Goal: Obtain resource: Obtain resource

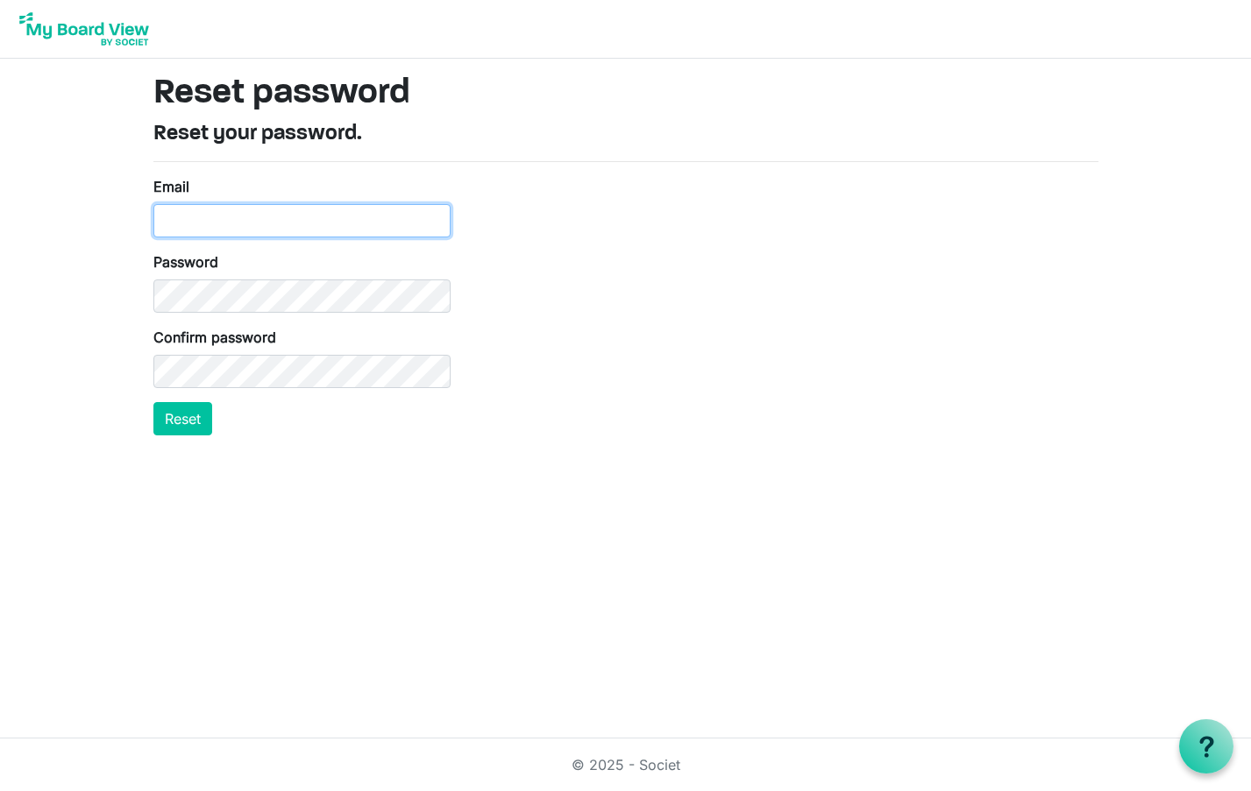
click at [176, 210] on input "Email" at bounding box center [301, 220] width 297 height 33
type input "[EMAIL_ADDRESS][DOMAIN_NAME]"
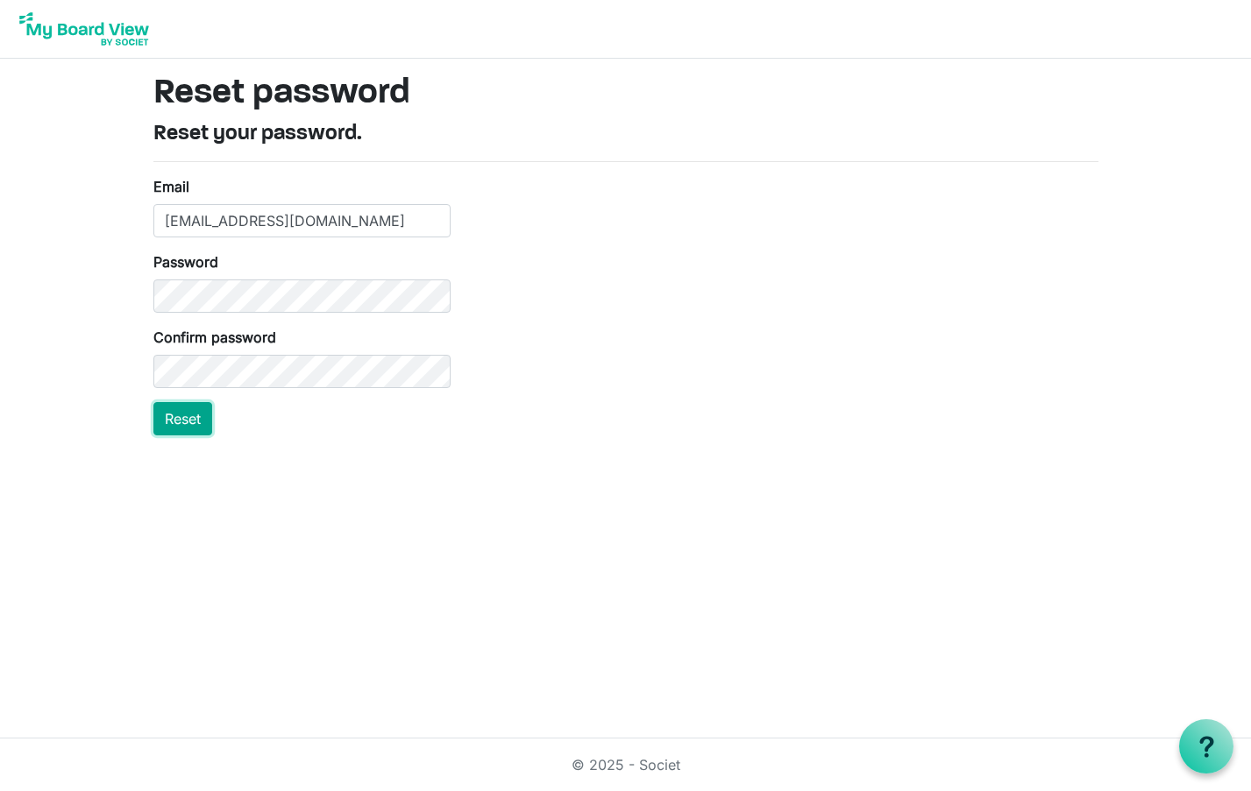
click at [182, 410] on button "Reset" at bounding box center [182, 418] width 59 height 33
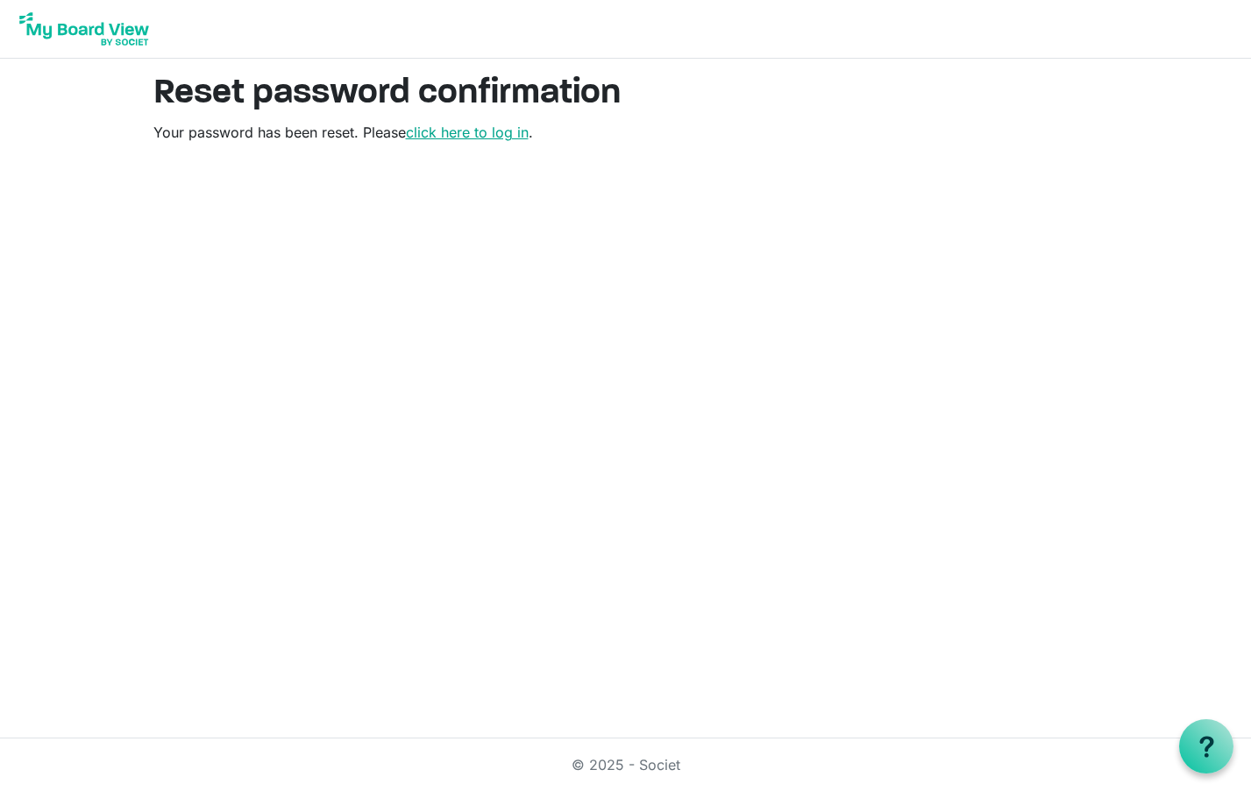
click at [479, 134] on link "click here to log in" at bounding box center [467, 133] width 123 height 18
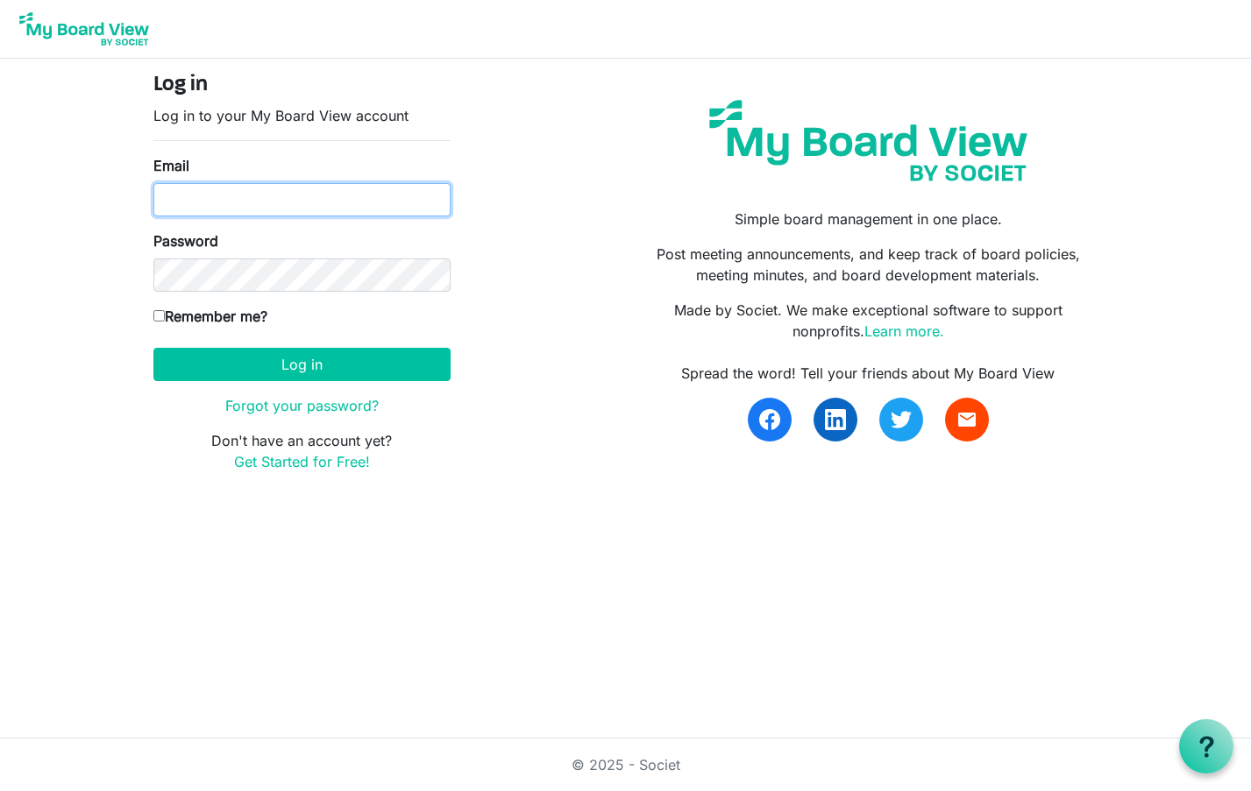
click at [175, 197] on input "Email" at bounding box center [301, 199] width 297 height 33
type input "[EMAIL_ADDRESS][DOMAIN_NAME]"
click at [159, 314] on input "Remember me?" at bounding box center [158, 315] width 11 height 11
checkbox input "true"
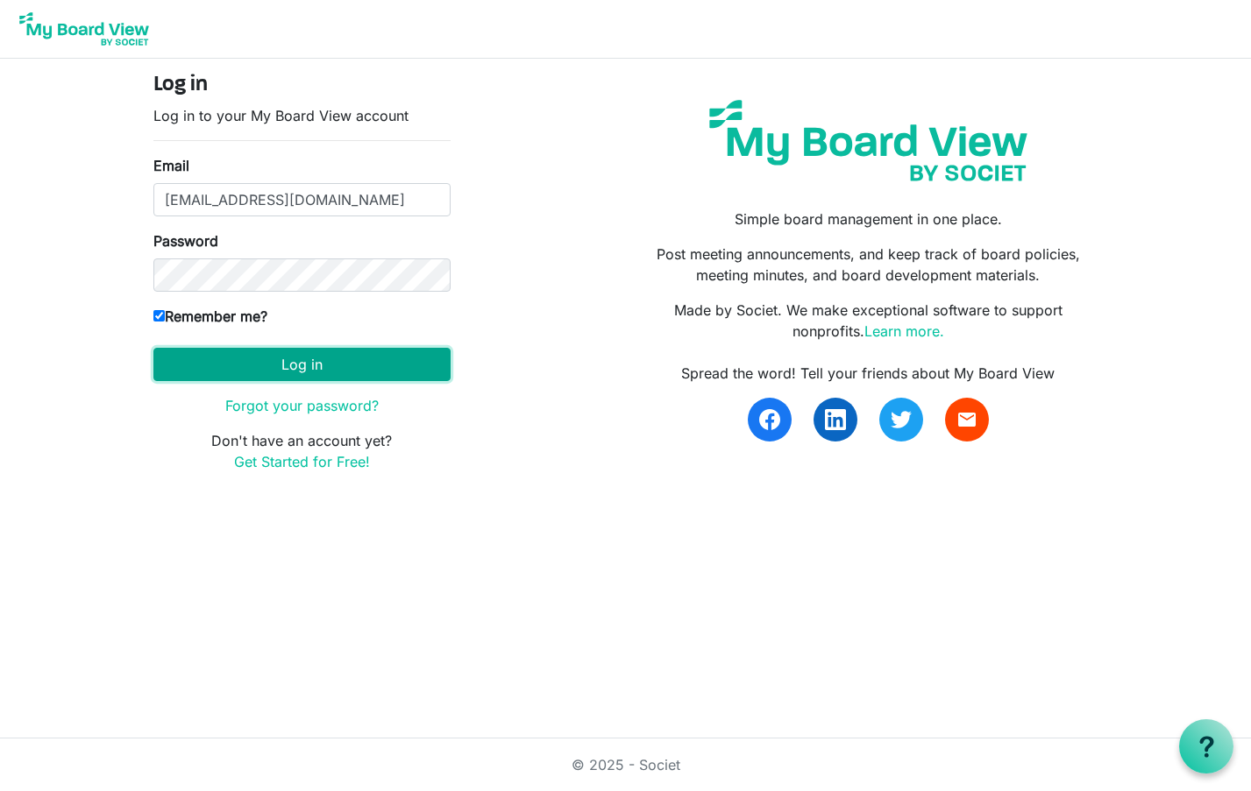
click at [281, 358] on button "Log in" at bounding box center [301, 364] width 297 height 33
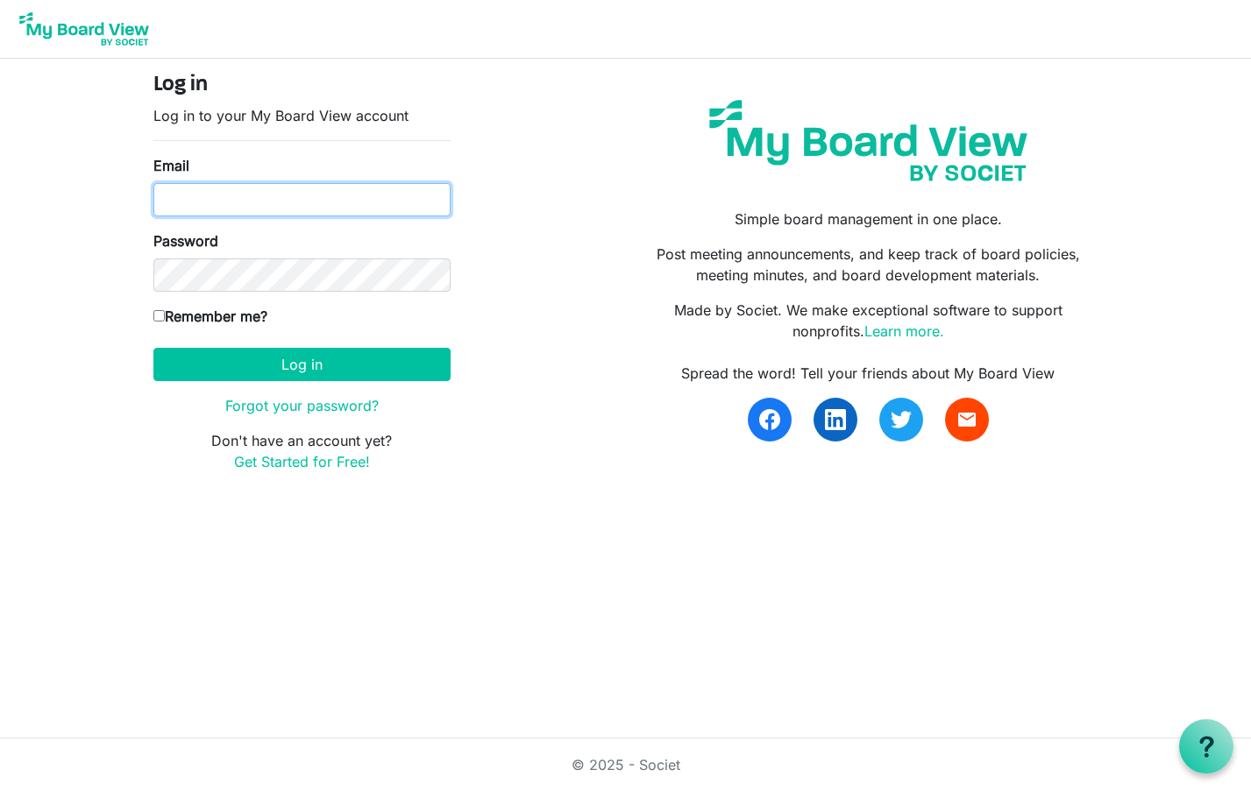
click at [166, 199] on input "Email" at bounding box center [301, 199] width 297 height 33
type input "[EMAIL_ADDRESS][DOMAIN_NAME]"
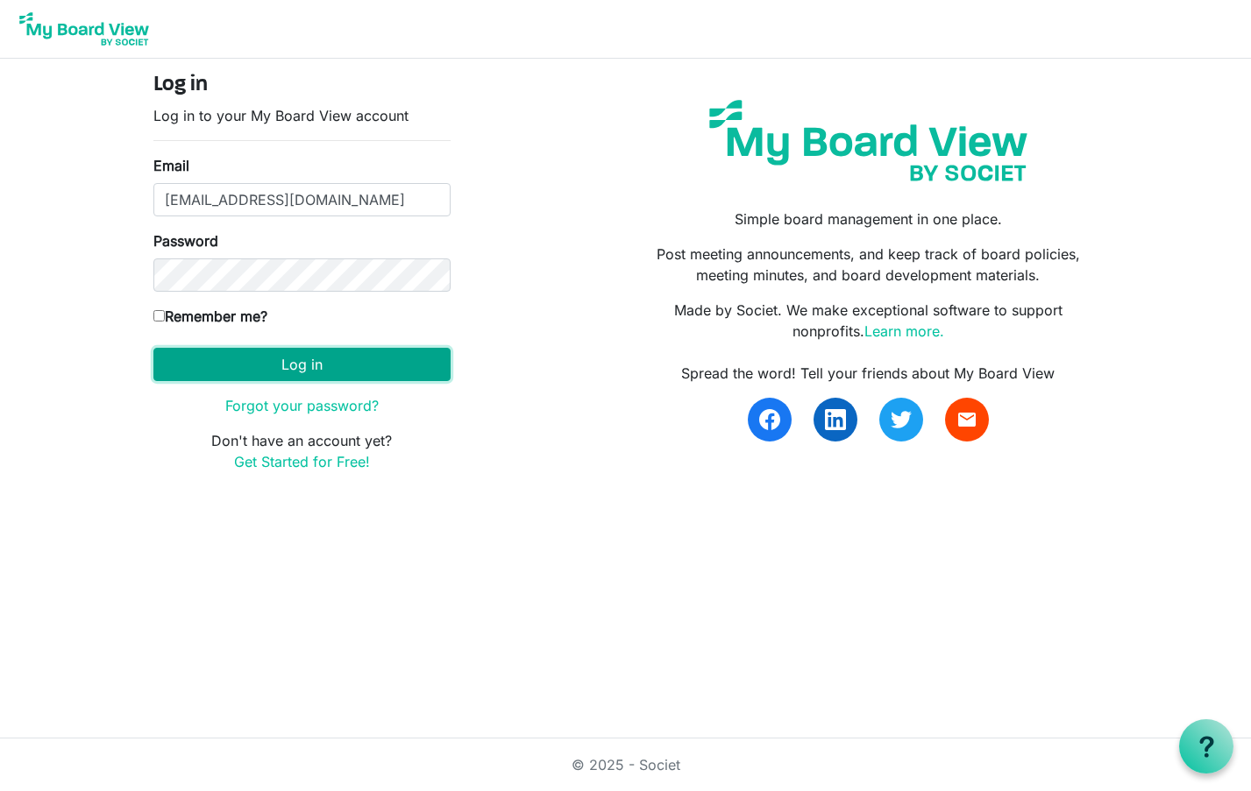
click at [273, 357] on button "Log in" at bounding box center [301, 364] width 297 height 33
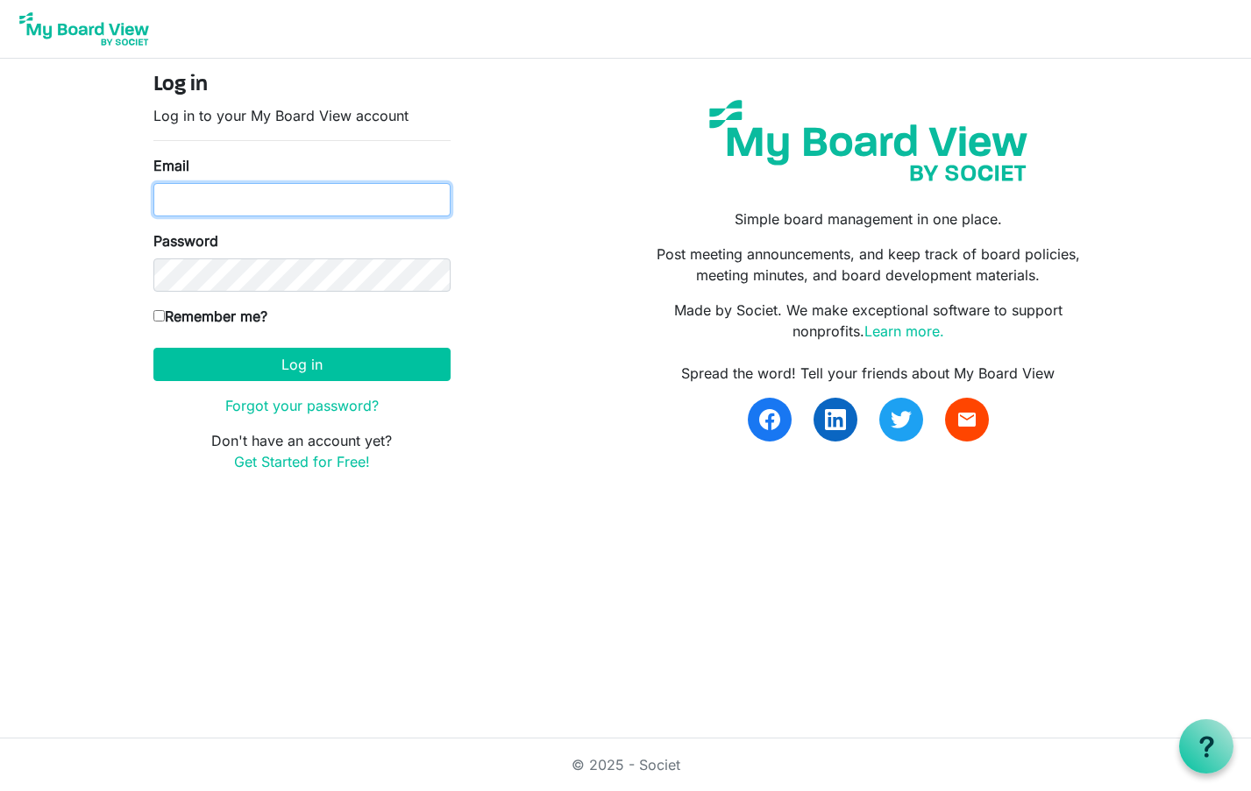
click at [176, 186] on input "Email" at bounding box center [301, 199] width 297 height 33
type input "kaywalvoord@gmail.com"
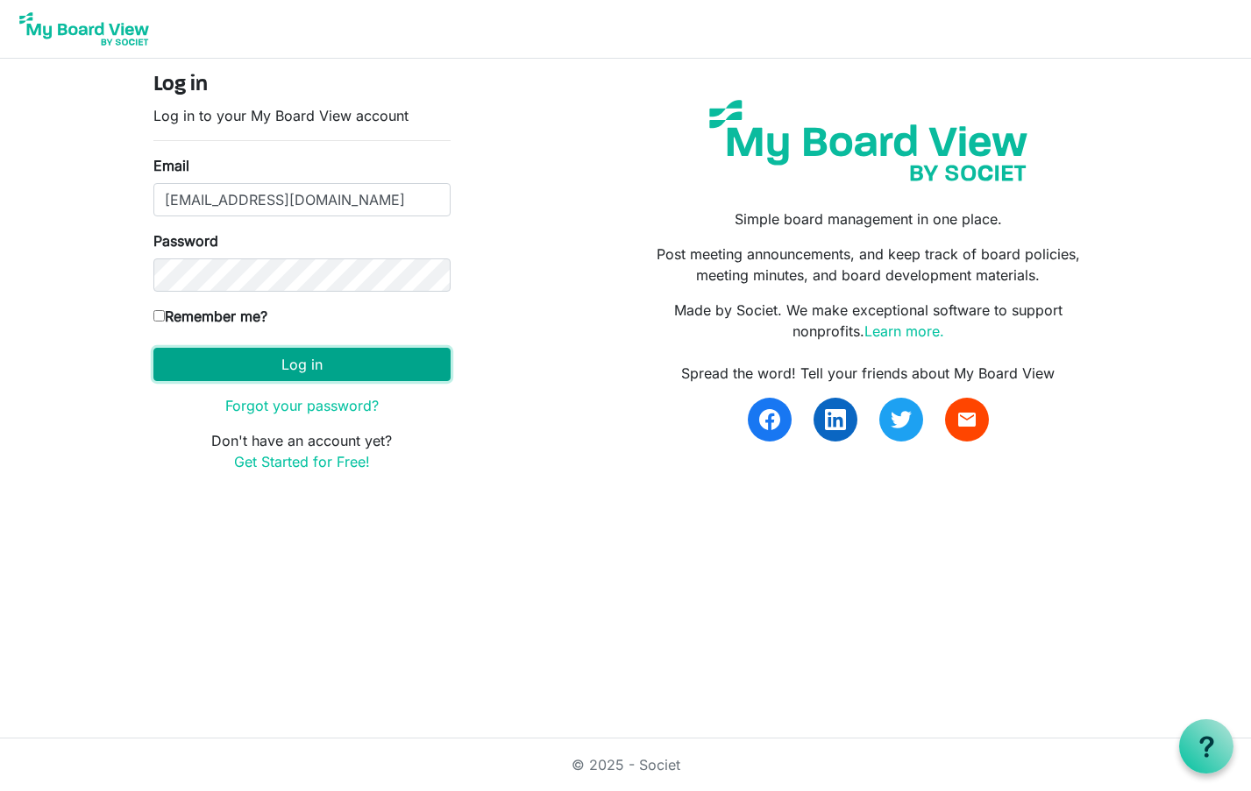
click at [318, 353] on button "Log in" at bounding box center [301, 364] width 297 height 33
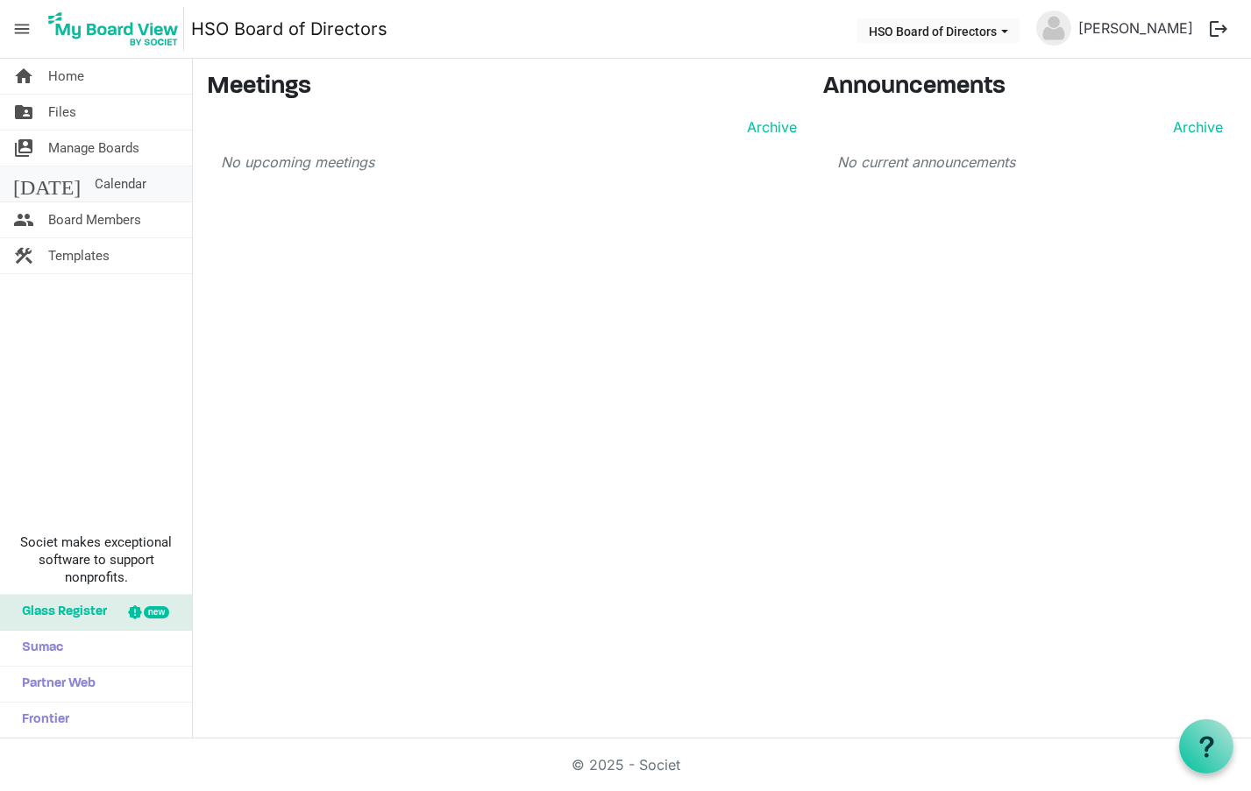
click at [95, 174] on span "Calendar" at bounding box center [121, 184] width 52 height 35
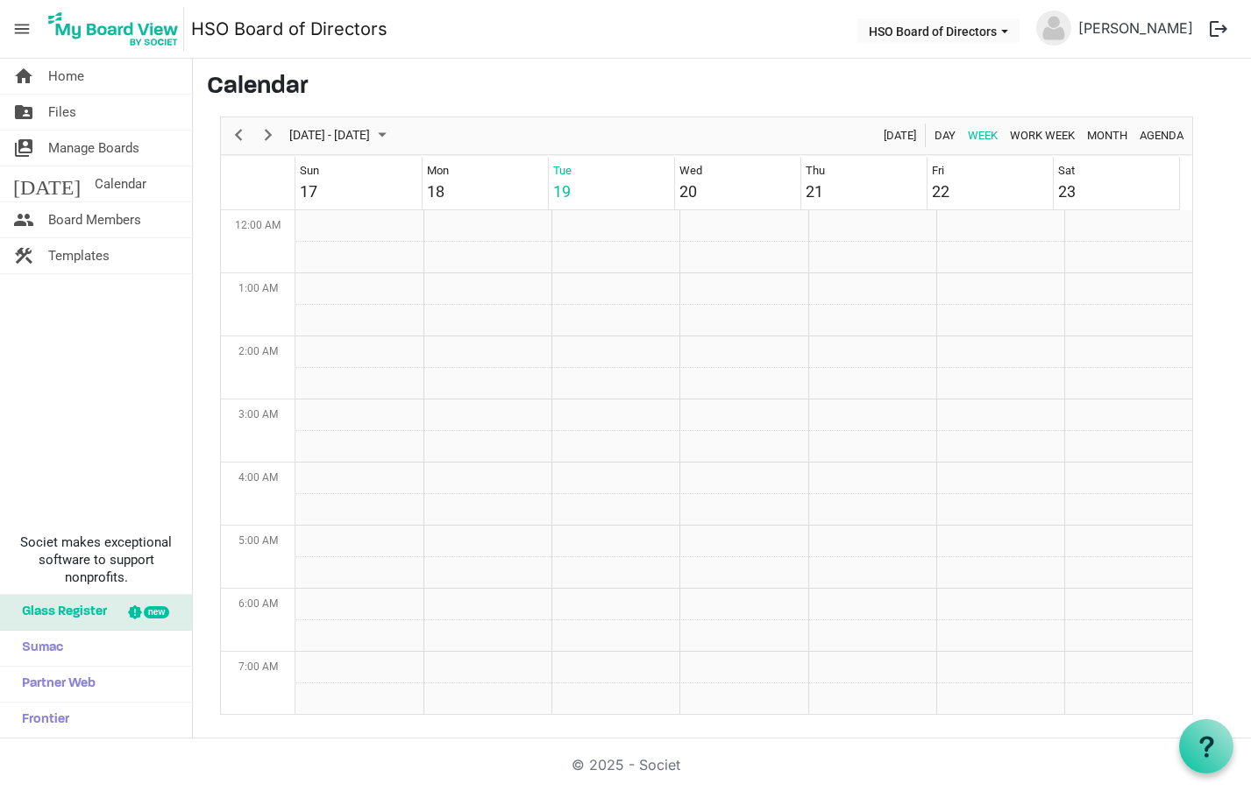
scroll to position [568, 0]
click at [69, 139] on span "Manage Boards" at bounding box center [93, 148] width 91 height 35
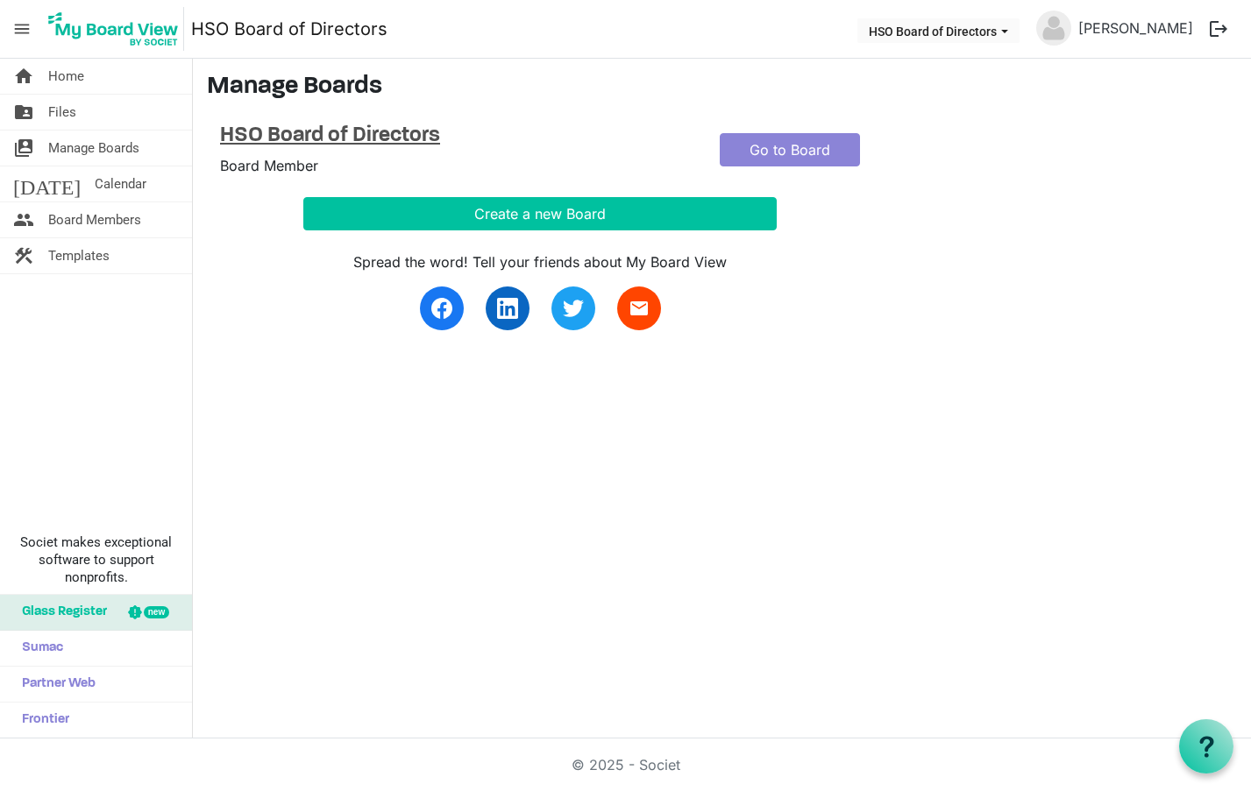
click at [316, 129] on h4 "HSO Board of Directors" at bounding box center [456, 136] width 473 height 25
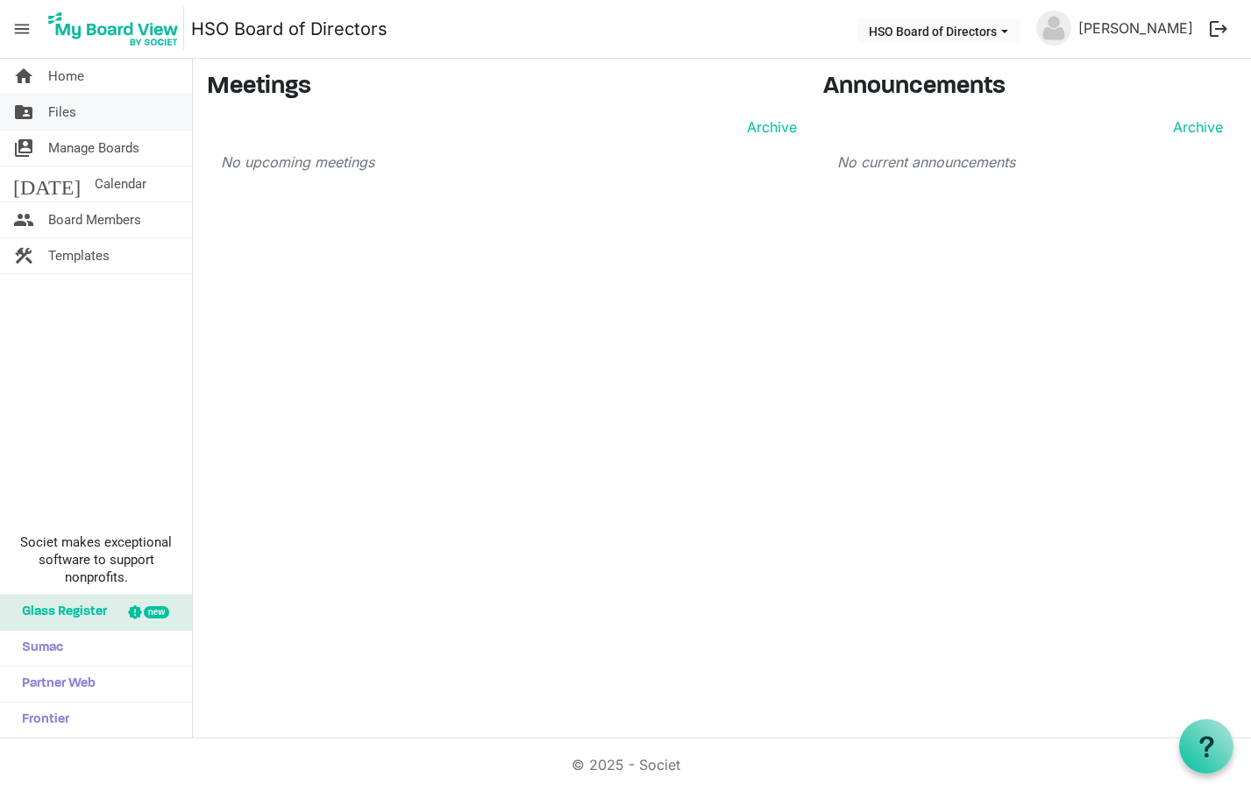
click at [61, 105] on span "Files" at bounding box center [62, 112] width 28 height 35
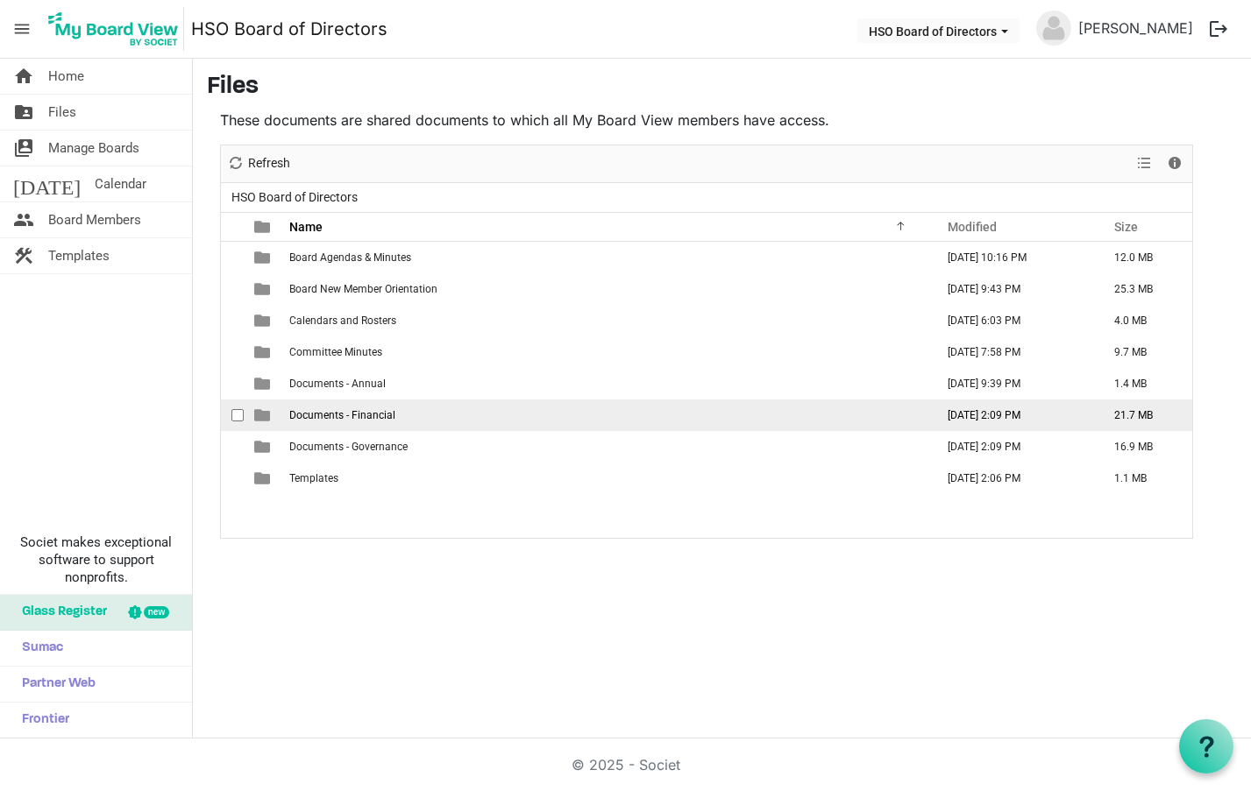
click at [324, 410] on span "Documents - Financial" at bounding box center [342, 415] width 106 height 12
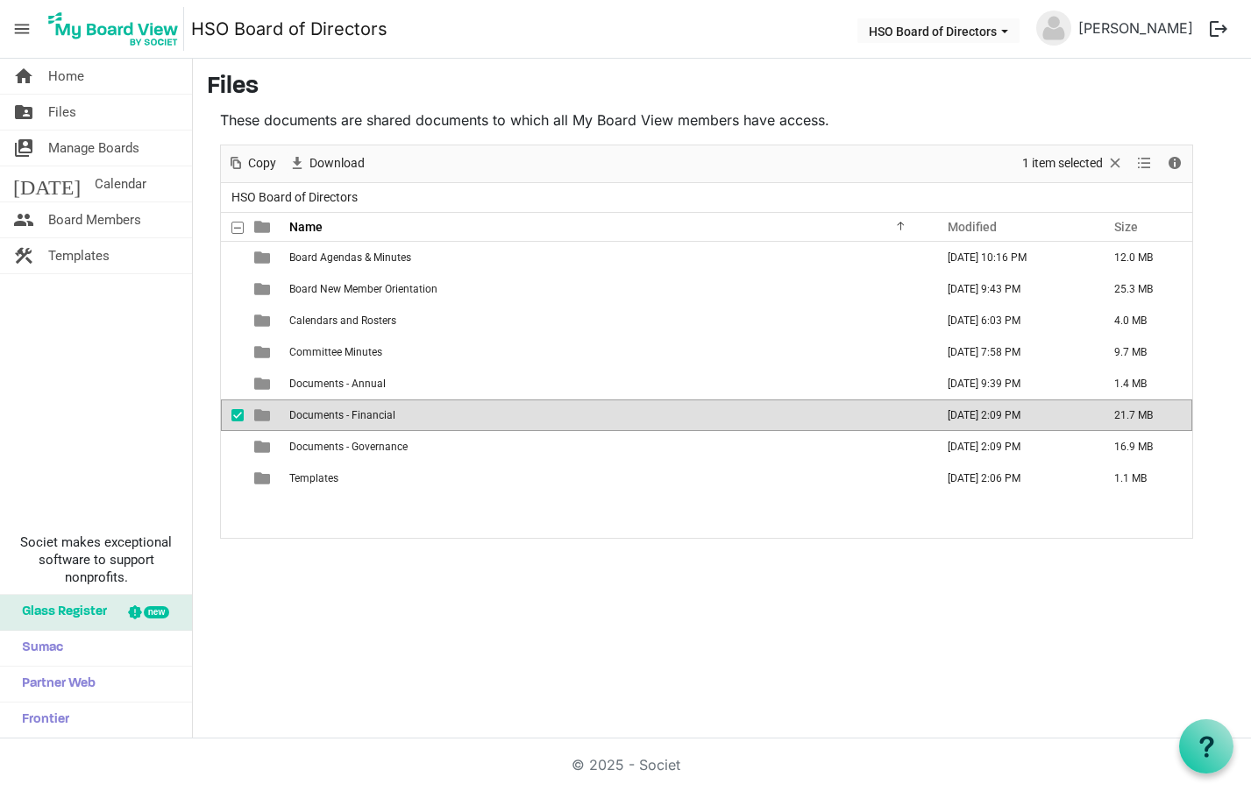
click at [324, 412] on span "Documents - Financial" at bounding box center [342, 415] width 106 height 12
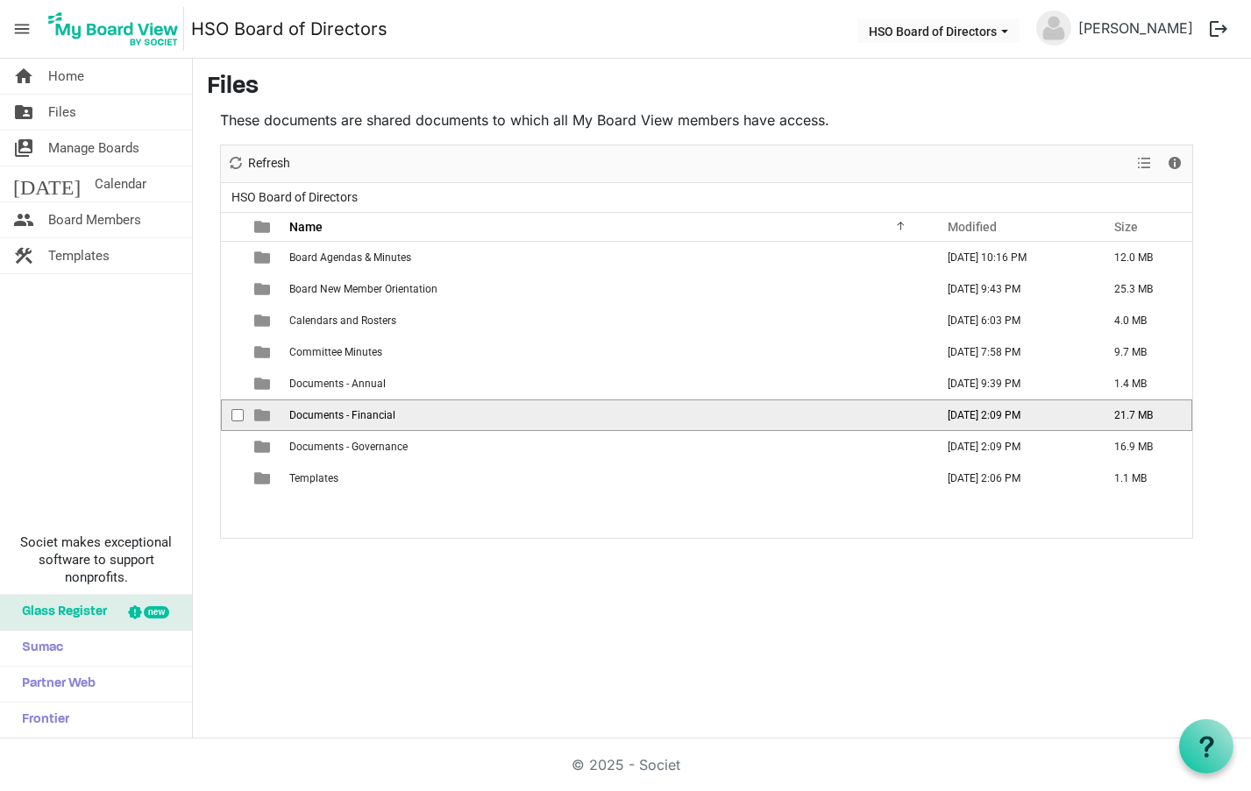
click at [324, 412] on span "Documents - Financial" at bounding box center [342, 415] width 106 height 12
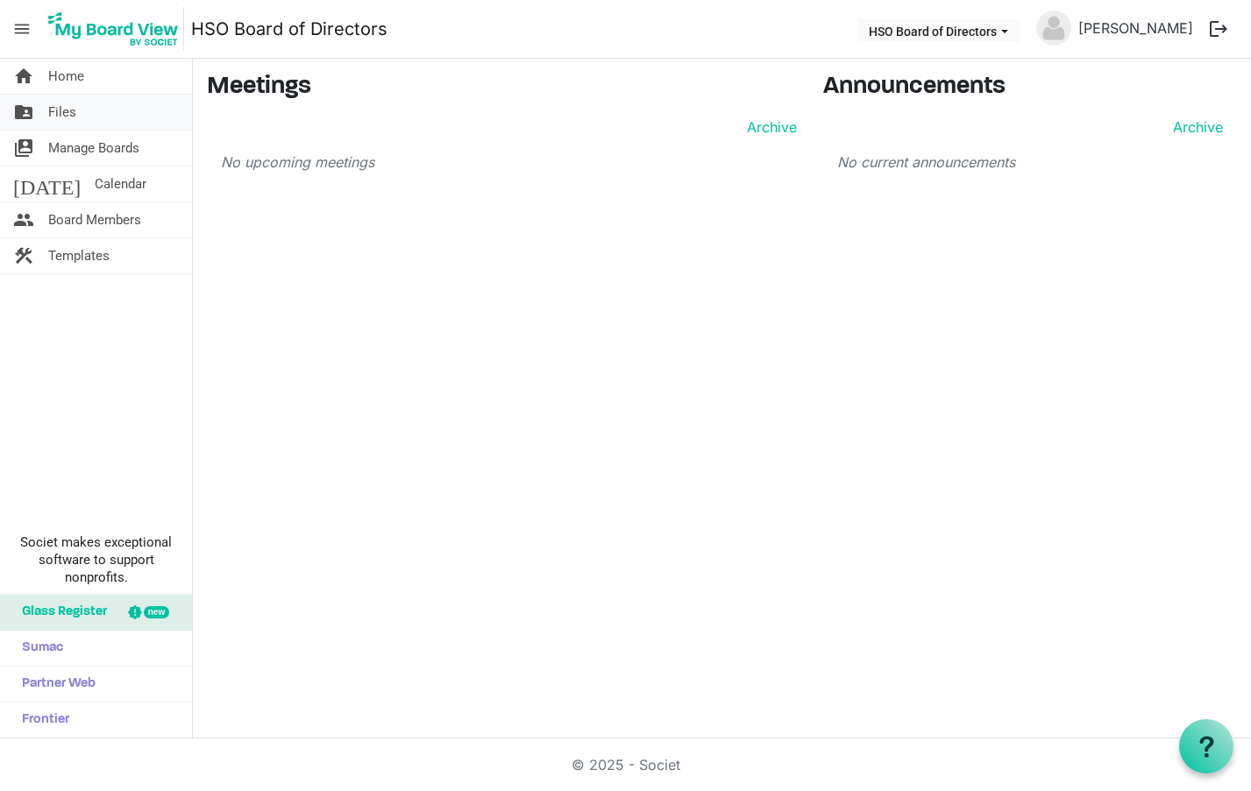
click at [97, 104] on link "folder_shared Files" at bounding box center [96, 112] width 192 height 35
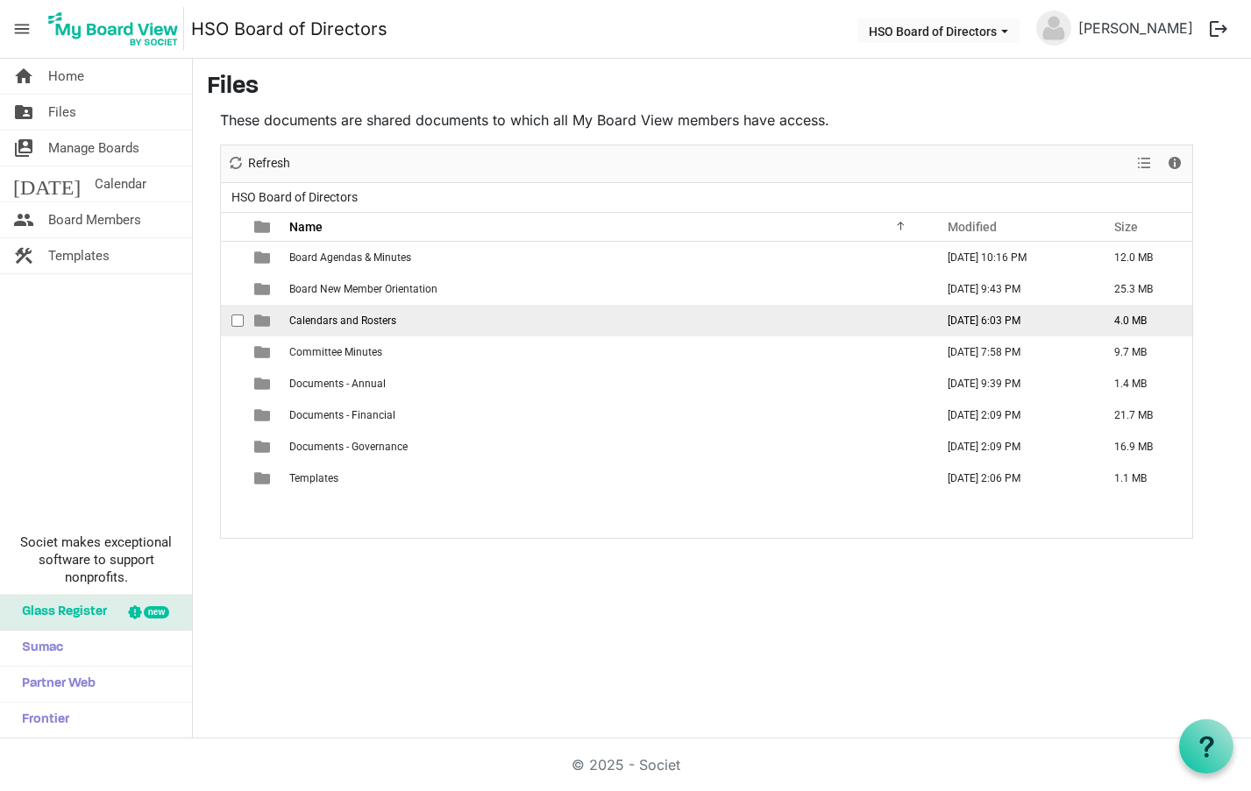
click at [307, 316] on span "Calendars and Rosters" at bounding box center [342, 321] width 107 height 12
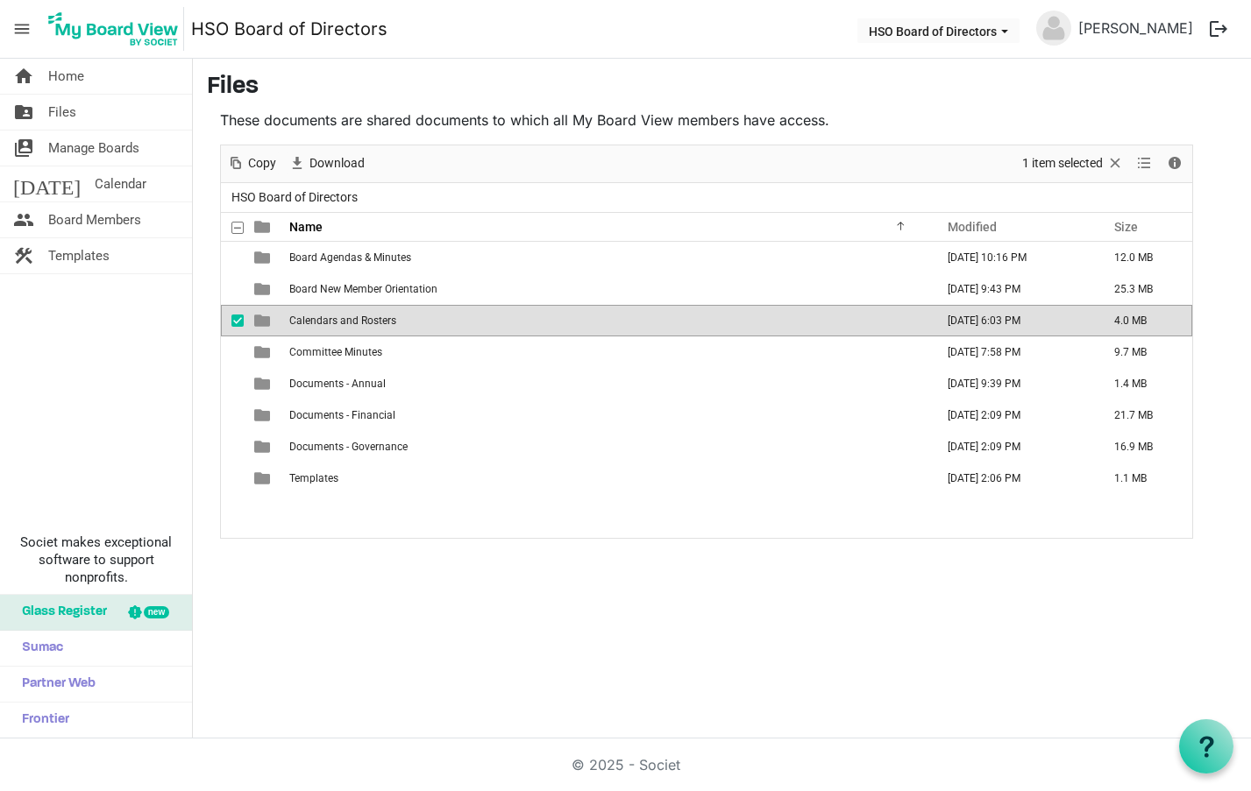
click at [307, 316] on span "Calendars and Rosters" at bounding box center [342, 321] width 107 height 12
click at [0, 0] on div at bounding box center [0, 0] width 0 height 0
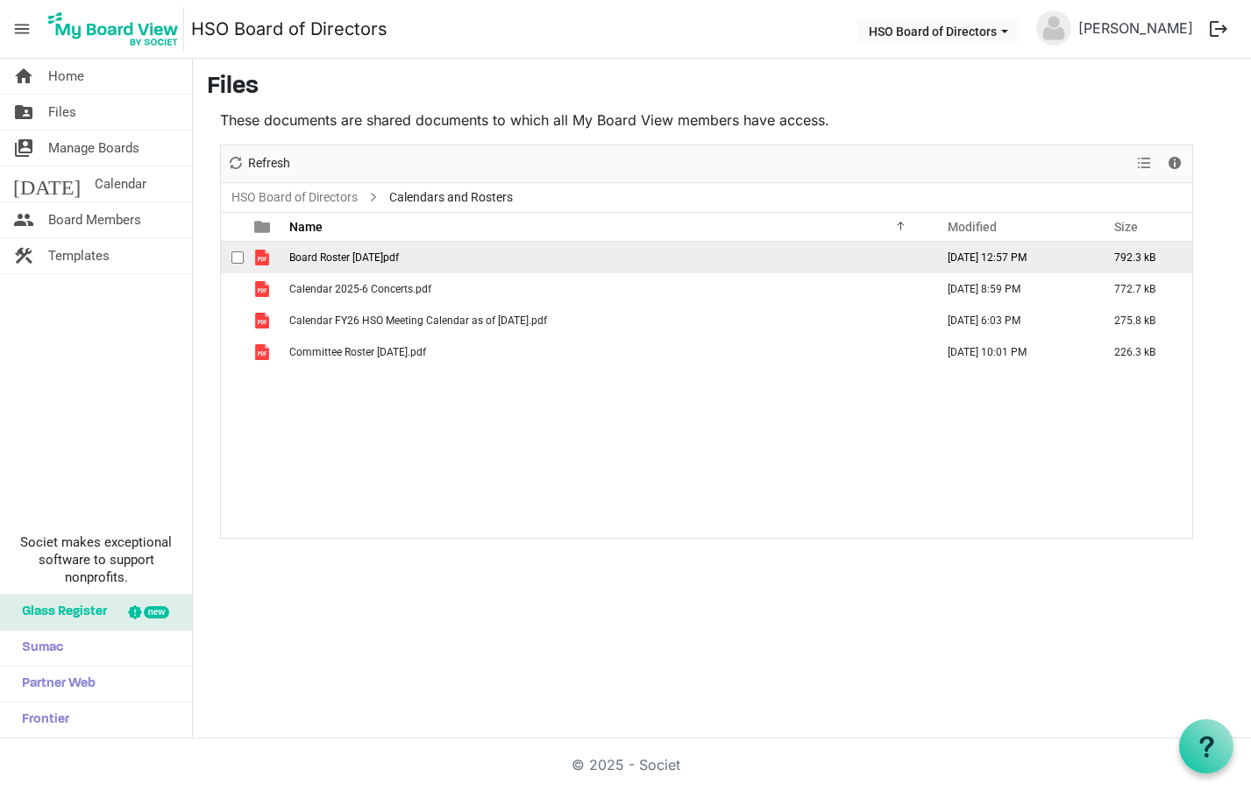
click at [316, 253] on span "Board Roster 2025 May.pdf" at bounding box center [344, 258] width 110 height 12
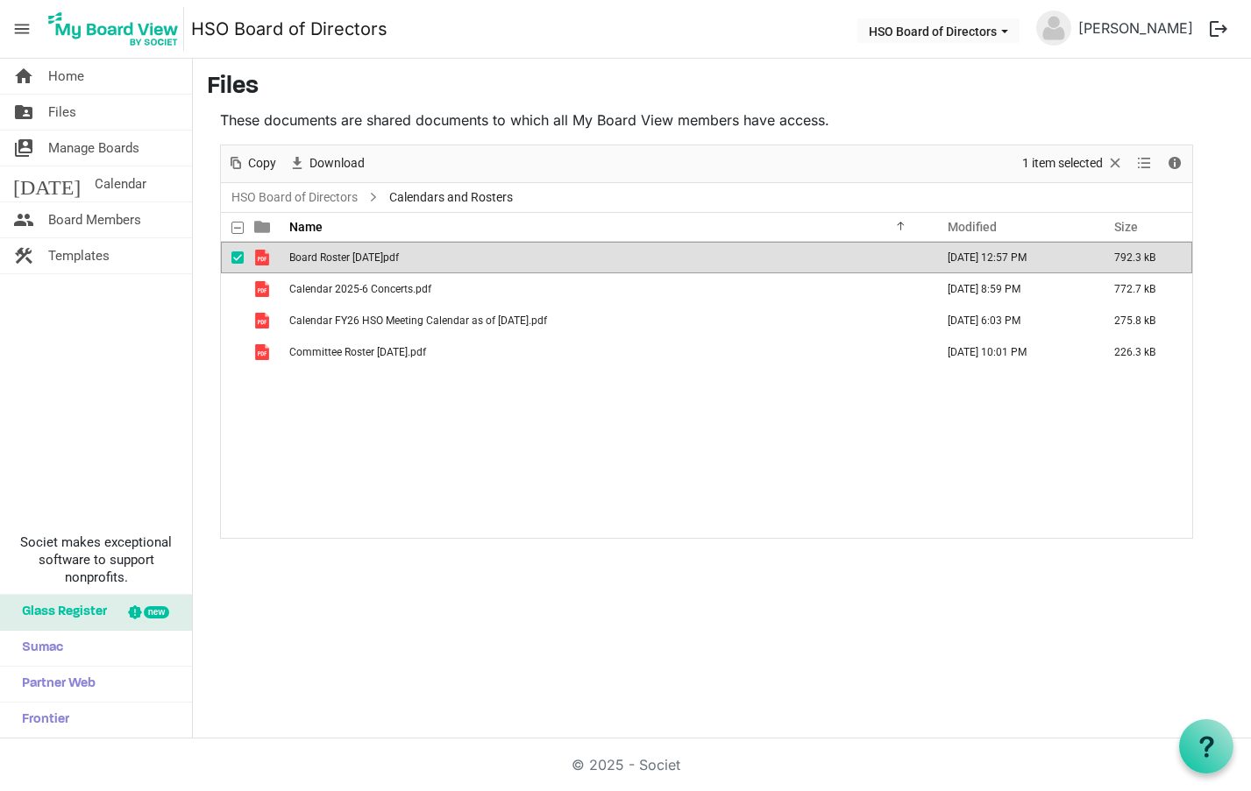
click at [316, 253] on span "Board Roster 2025 May.pdf" at bounding box center [344, 258] width 110 height 12
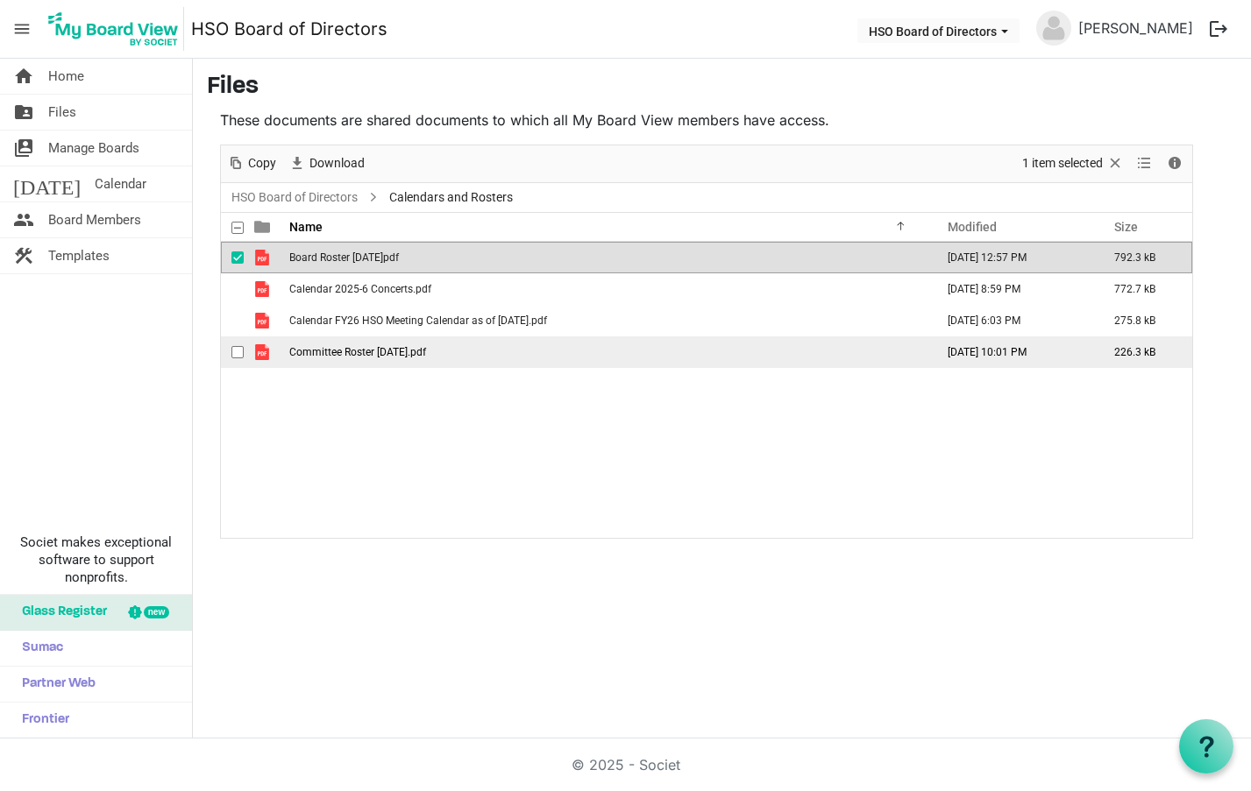
click at [344, 352] on span "Committee Roster 2025 June.pdf" at bounding box center [357, 352] width 137 height 12
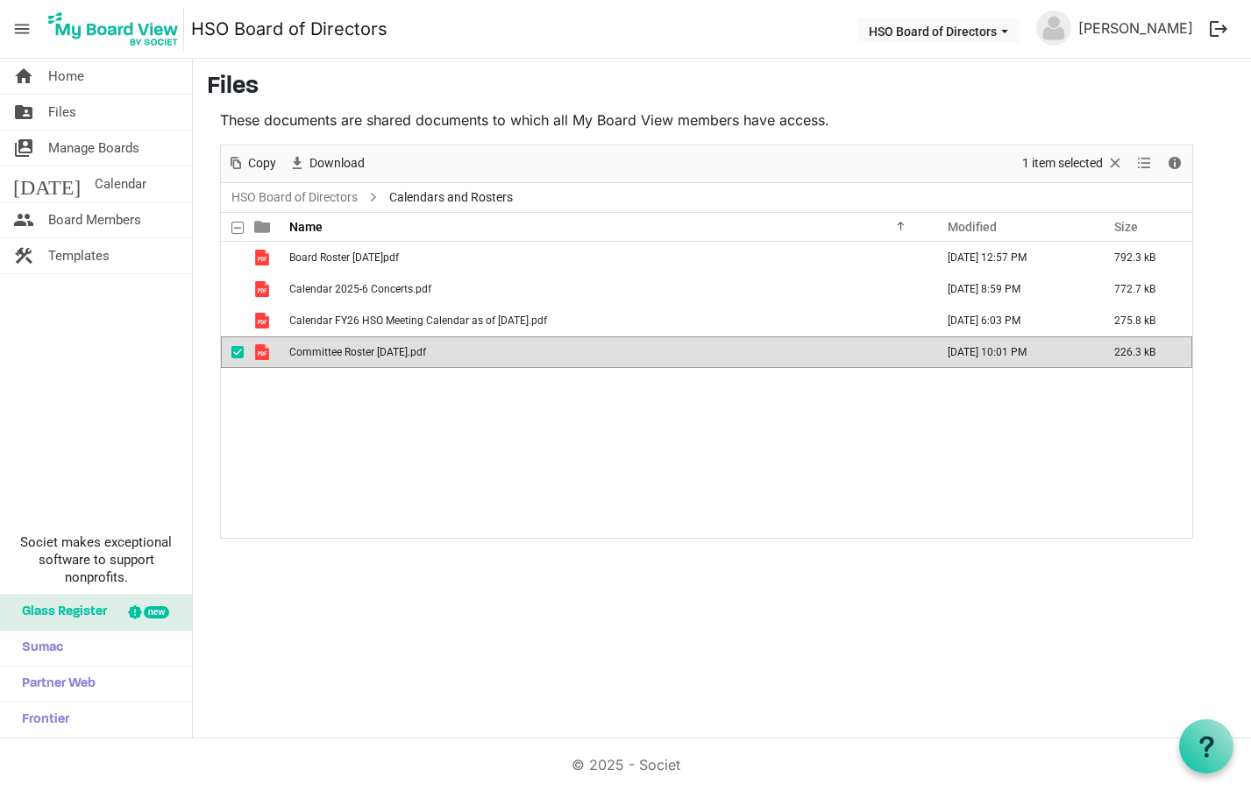
click at [433, 344] on td "Committee Roster 2025 June.pdf" at bounding box center [606, 353] width 645 height 32
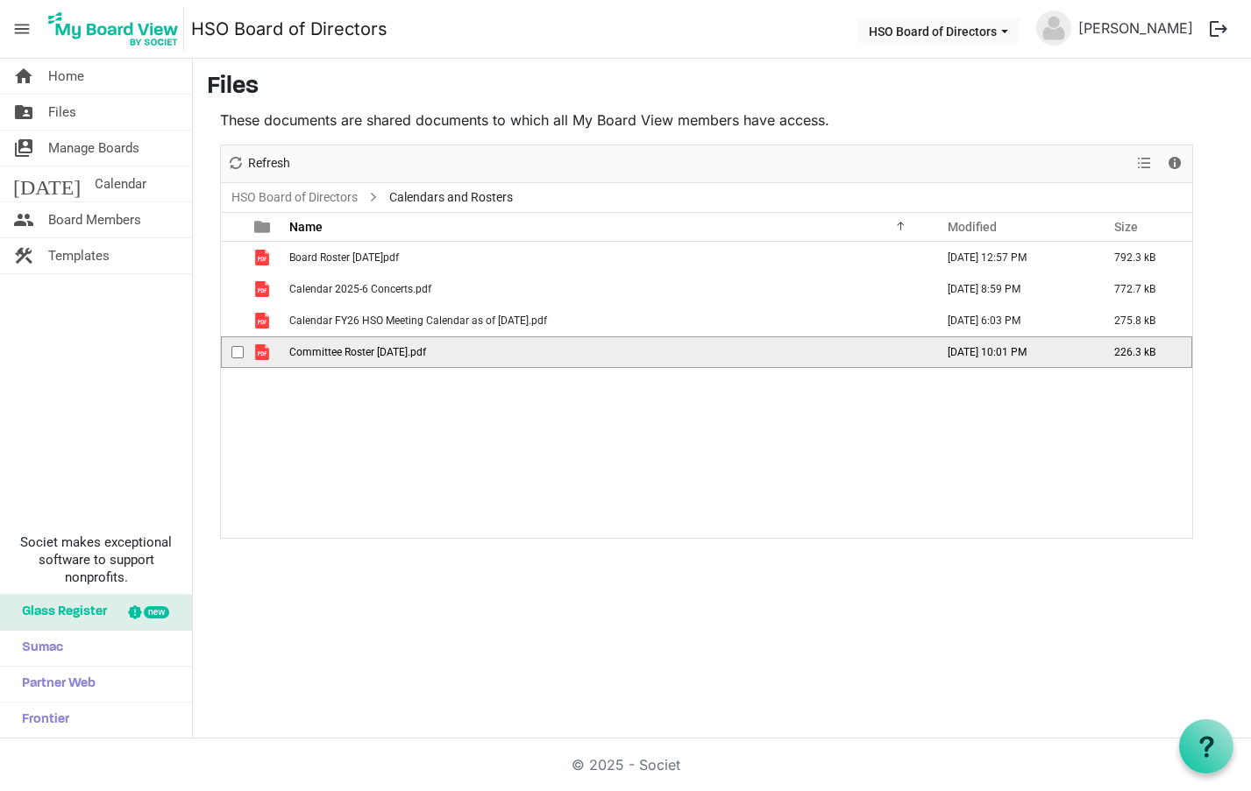
click at [433, 344] on td "Committee Roster 2025 June.pdf" at bounding box center [606, 353] width 645 height 32
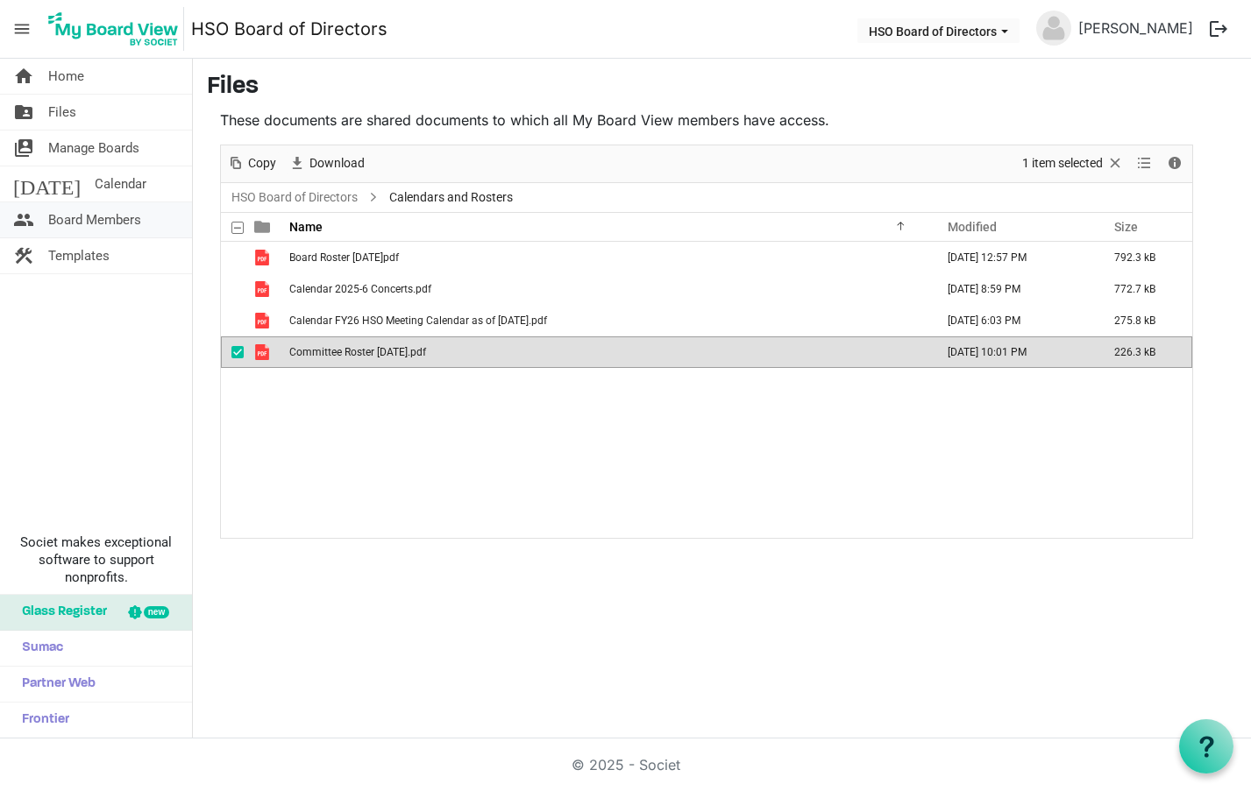
click at [101, 216] on span "Board Members" at bounding box center [94, 219] width 93 height 35
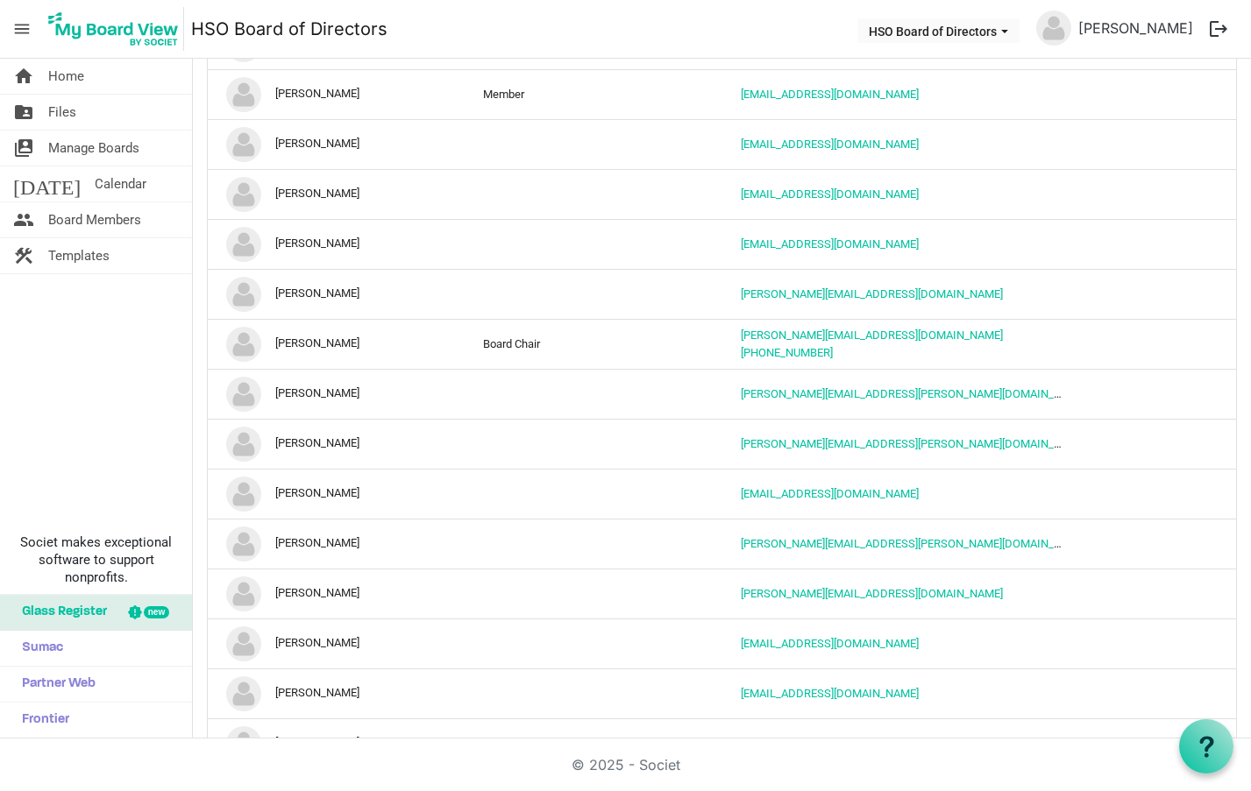
scroll to position [794, 0]
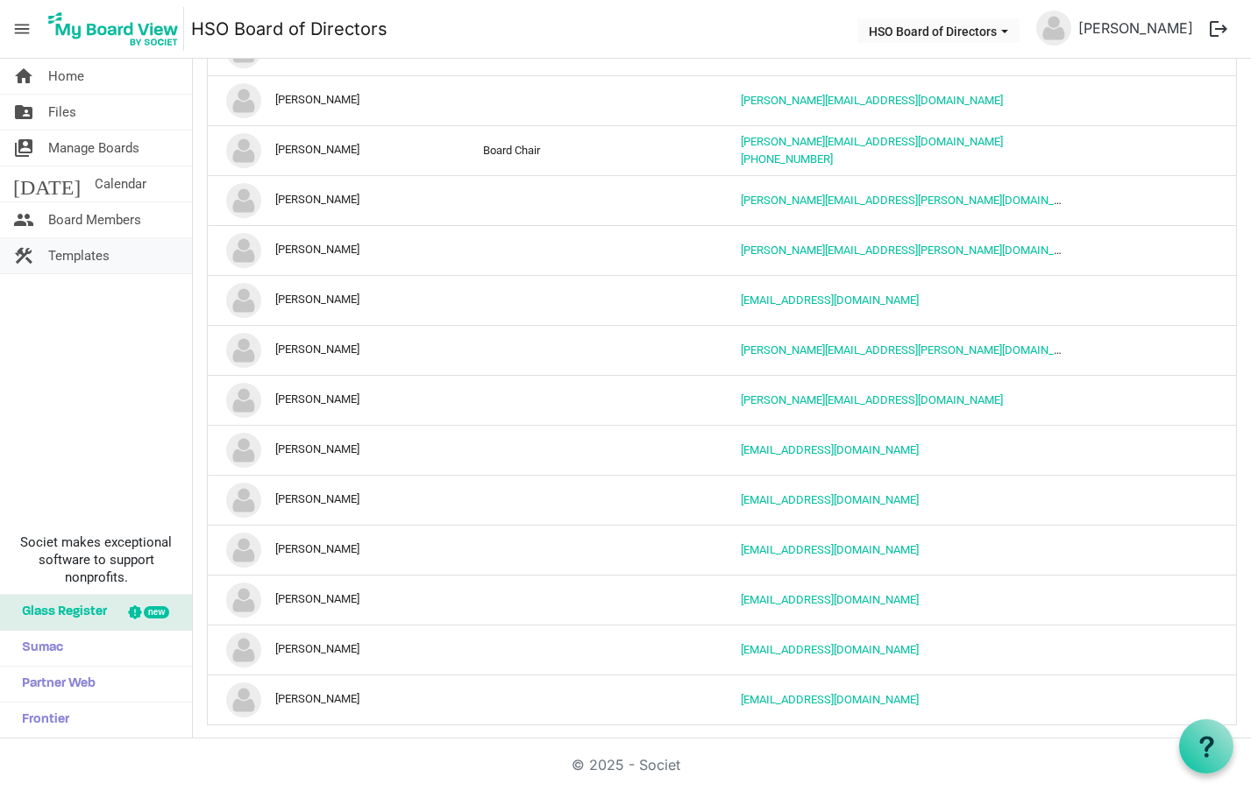
click at [96, 253] on span "Templates" at bounding box center [78, 255] width 61 height 35
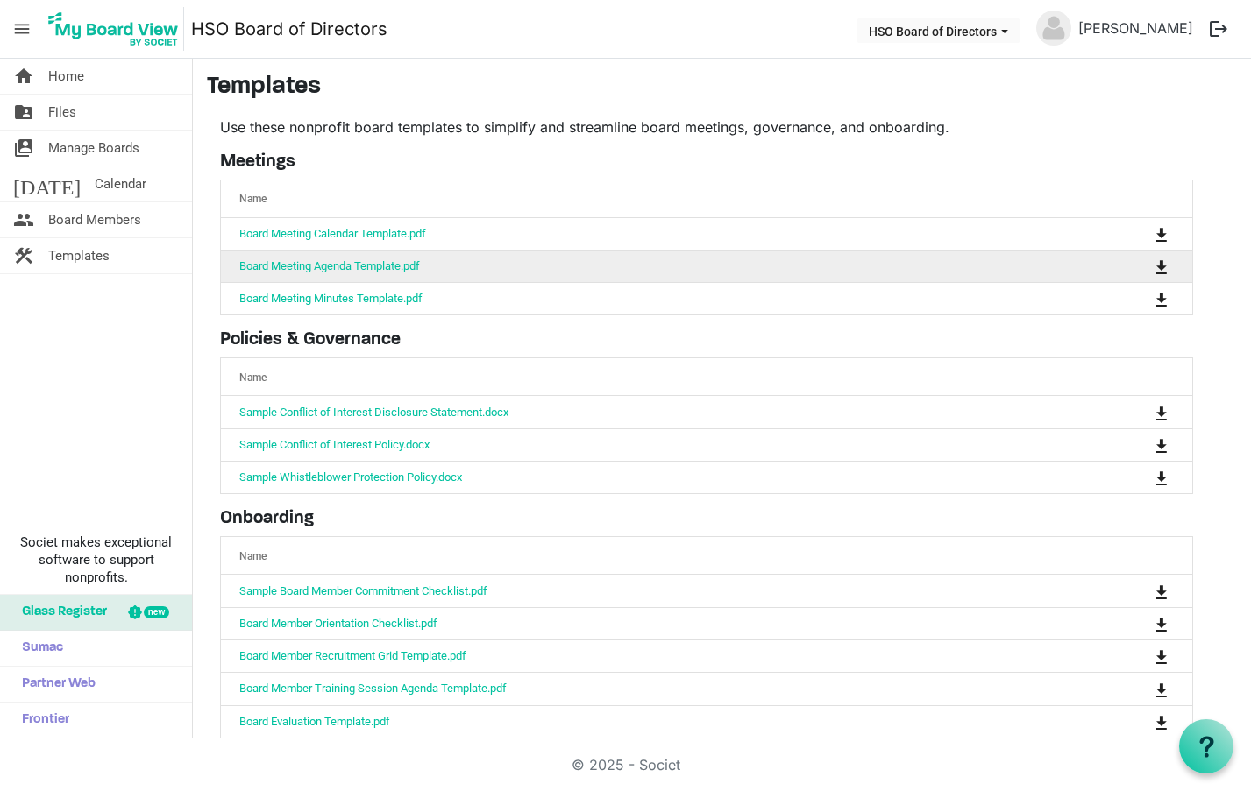
click at [384, 259] on td "Board Meeting Agenda Template.pdf" at bounding box center [652, 266] width 862 height 32
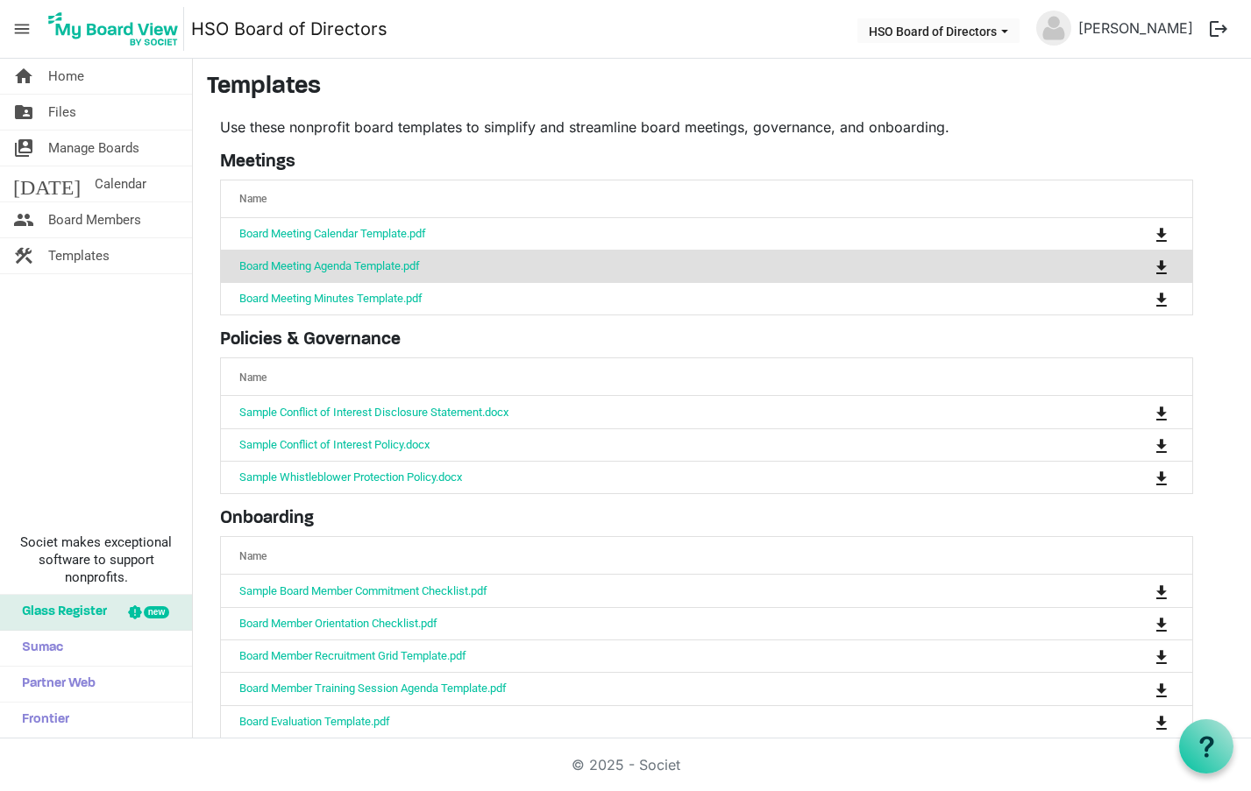
click at [384, 259] on td "Board Meeting Agenda Template.pdf" at bounding box center [652, 266] width 862 height 32
click at [1161, 262] on span "is Command column column header" at bounding box center [1161, 267] width 11 height 14
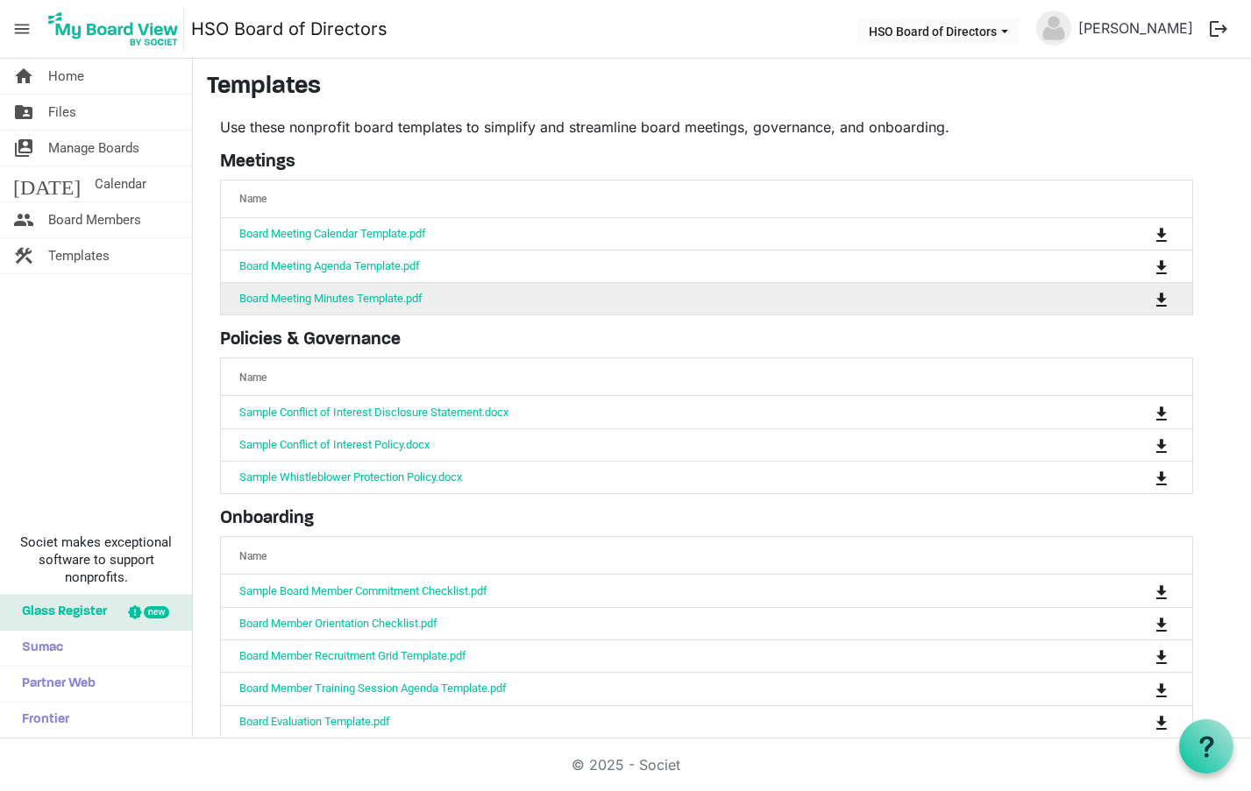
scroll to position [25, 0]
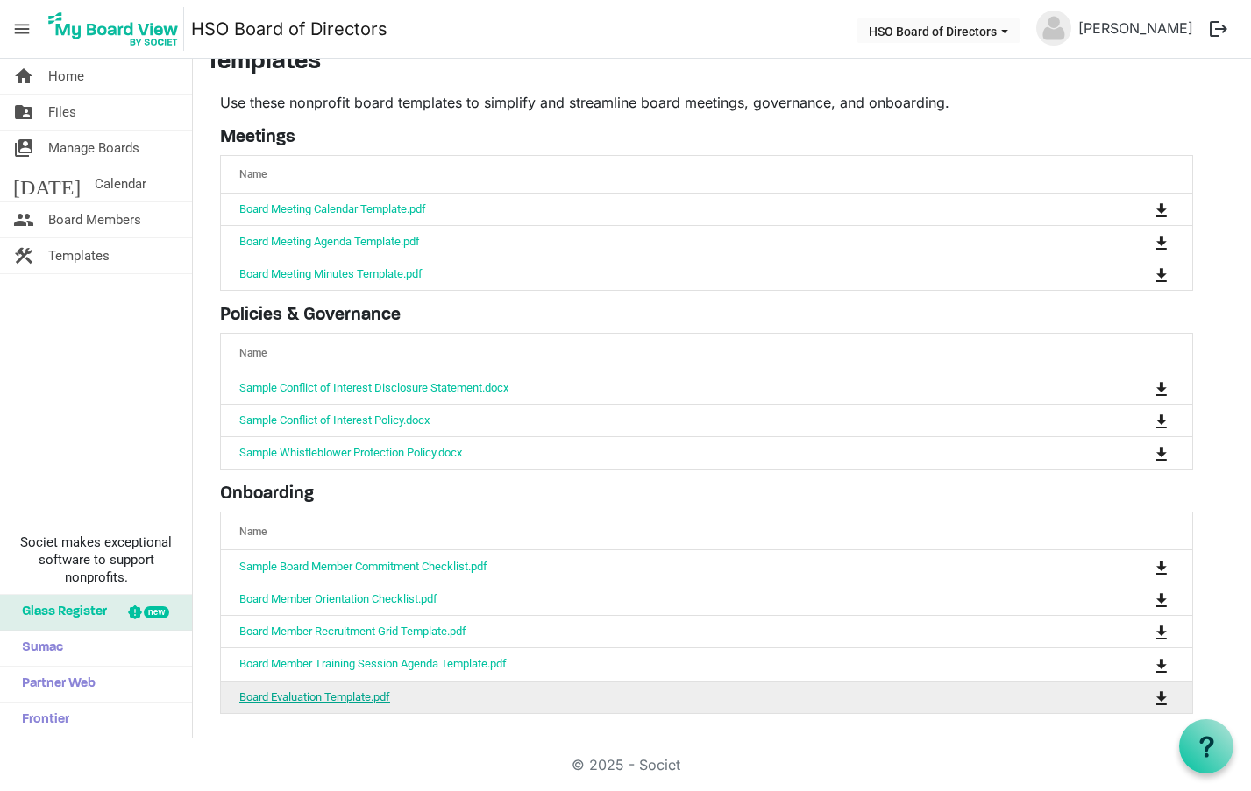
click at [338, 691] on link "Board Evaluation Template.pdf" at bounding box center [314, 697] width 151 height 13
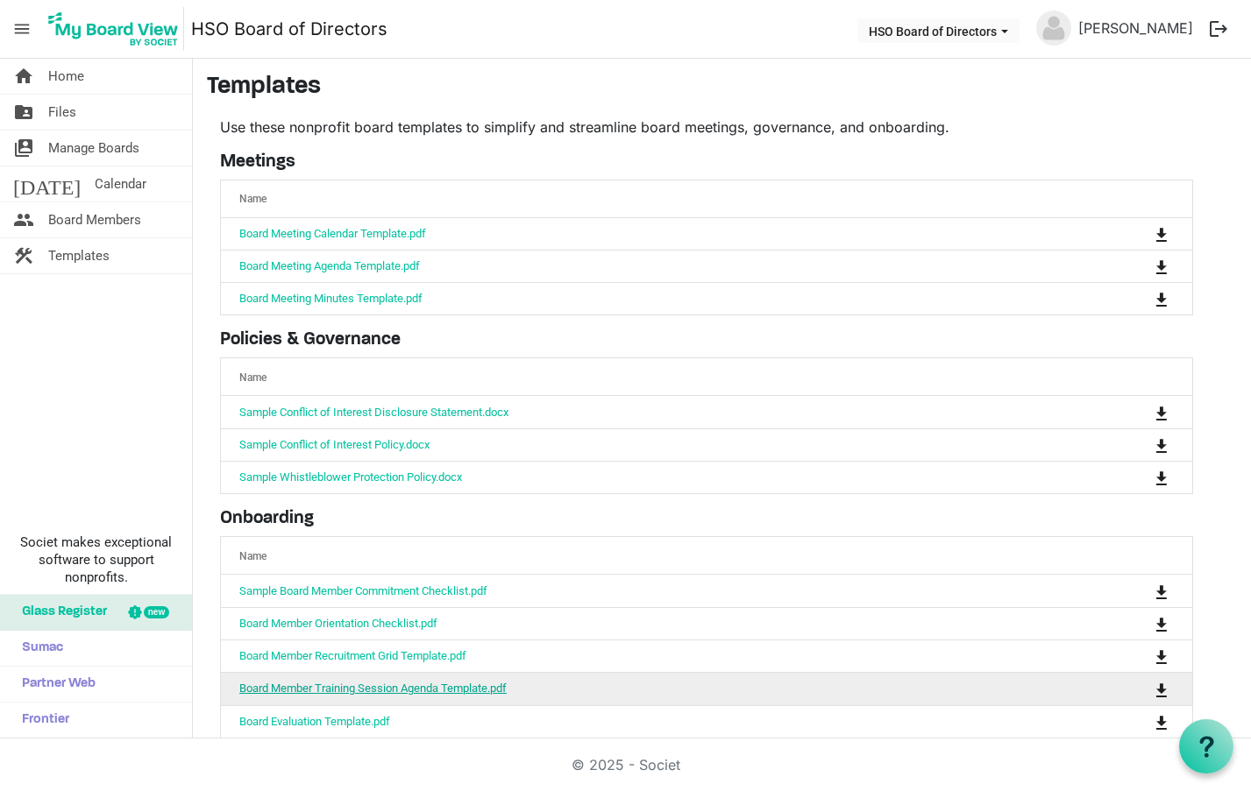
click at [419, 683] on link "Board Member Training Session Agenda Template.pdf" at bounding box center [372, 688] width 267 height 13
